Goal: Share content: Share content

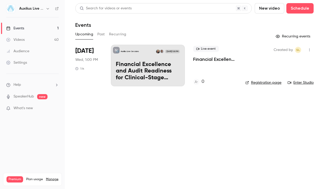
click at [49, 11] on button "button" at bounding box center [48, 8] width 6 height 6
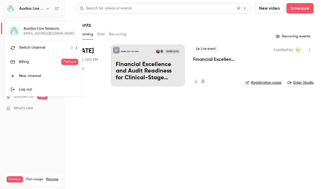
click at [35, 50] on span "Switch channel" at bounding box center [32, 47] width 26 height 5
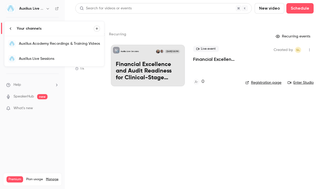
click at [56, 46] on link "Auxilius Academy Recordings & Training Videos" at bounding box center [54, 43] width 100 height 15
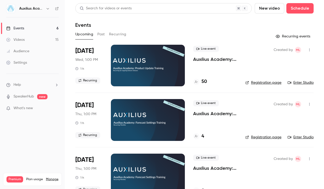
click at [166, 65] on div at bounding box center [148, 66] width 74 height 42
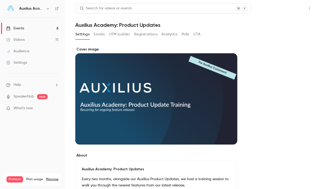
click at [281, 11] on button "Share" at bounding box center [291, 8] width 21 height 10
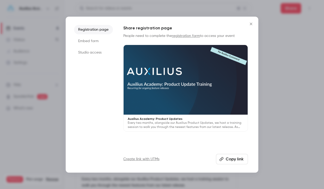
click at [234, 159] on button "Copy link" at bounding box center [232, 159] width 32 height 10
